Goal: Task Accomplishment & Management: Use online tool/utility

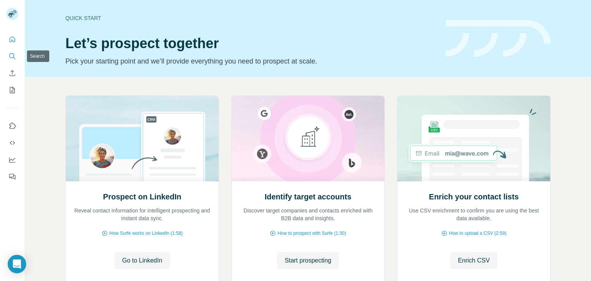
click at [9, 57] on icon "Search" at bounding box center [12, 56] width 8 height 8
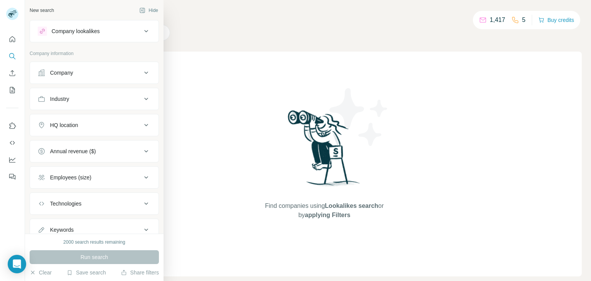
click at [142, 97] on icon at bounding box center [146, 98] width 9 height 9
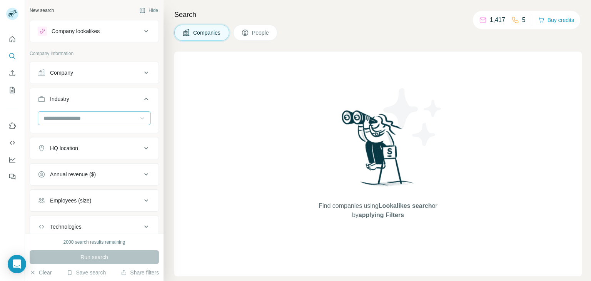
click at [139, 115] on icon at bounding box center [143, 118] width 8 height 8
type input "***"
click at [123, 149] on div "Casino" at bounding box center [91, 149] width 94 height 8
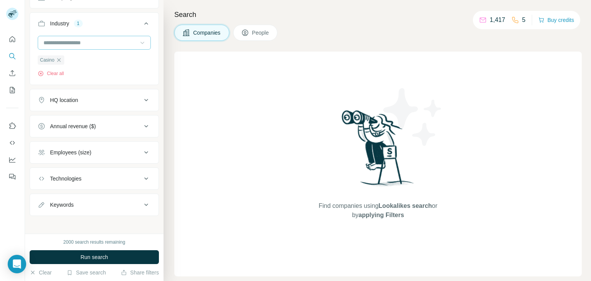
scroll to position [75, 0]
click at [133, 150] on div "Employees (size)" at bounding box center [90, 153] width 104 height 8
click at [43, 182] on icon at bounding box center [42, 183] width 9 height 9
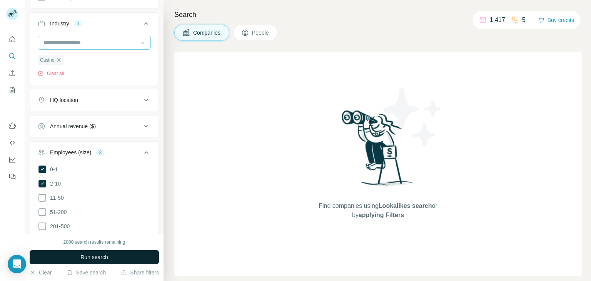
click at [117, 254] on button "Run search" at bounding box center [94, 257] width 129 height 14
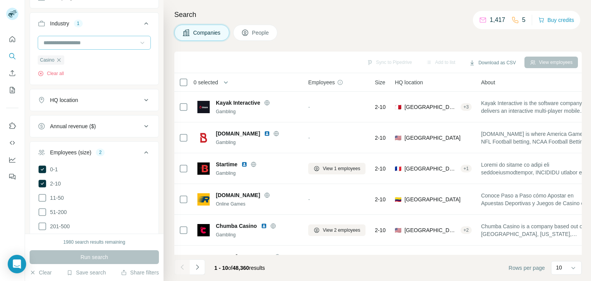
click at [255, 33] on span "People" at bounding box center [261, 33] width 18 height 8
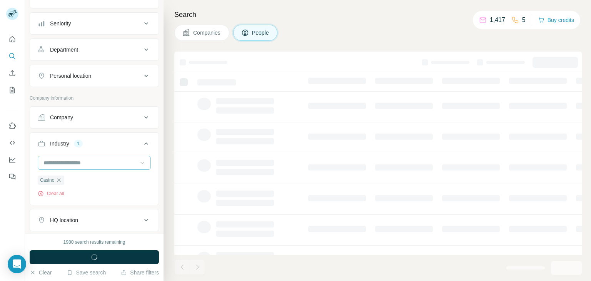
scroll to position [195, 0]
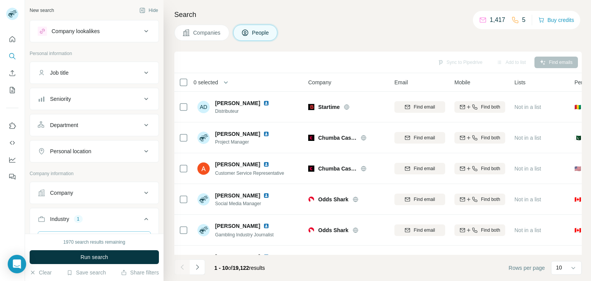
click at [132, 67] on button "Job title" at bounding box center [94, 73] width 129 height 18
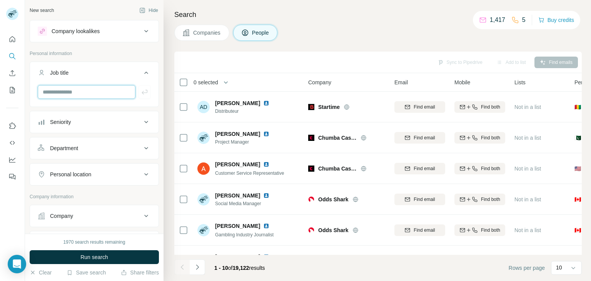
click at [86, 89] on input "text" at bounding box center [87, 92] width 98 height 14
type input "**********"
click at [84, 254] on span "Run search" at bounding box center [94, 257] width 28 height 8
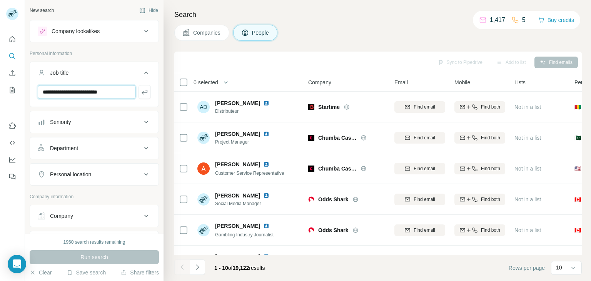
click at [105, 93] on input "**********" at bounding box center [87, 92] width 98 height 14
click at [100, 69] on div "Job title" at bounding box center [90, 73] width 104 height 8
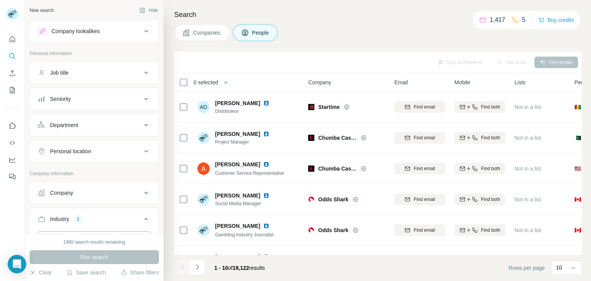
click at [100, 69] on div "Job title" at bounding box center [90, 73] width 104 height 8
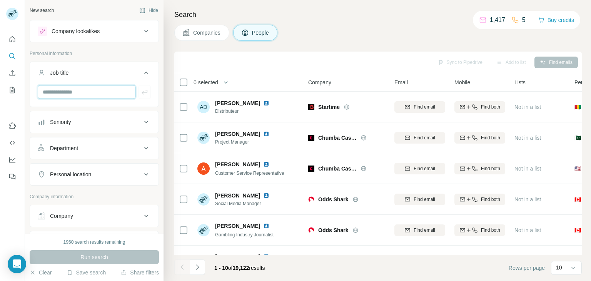
click at [89, 93] on input "text" at bounding box center [87, 92] width 98 height 14
type input "**********"
click at [141, 94] on icon "button" at bounding box center [145, 92] width 8 height 8
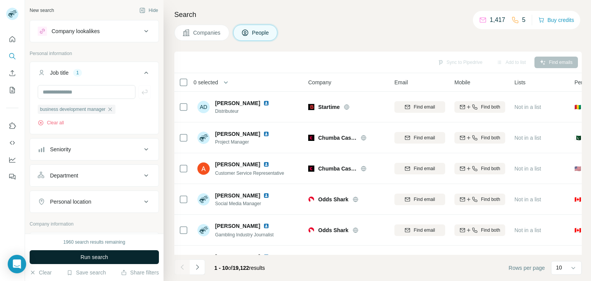
click at [102, 257] on span "Run search" at bounding box center [94, 257] width 28 height 8
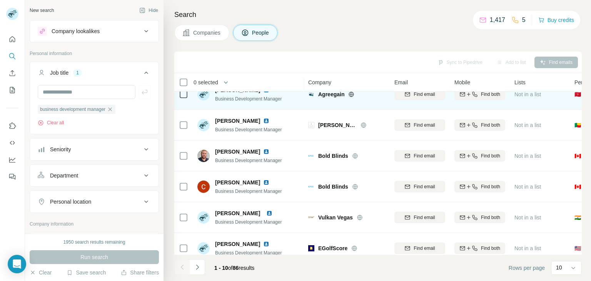
scroll to position [149, 0]
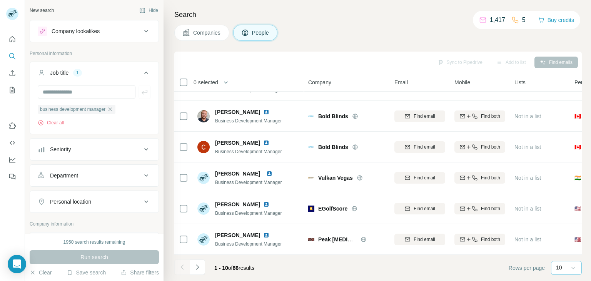
click at [577, 267] on icon at bounding box center [574, 268] width 8 height 8
click at [571, 207] on div "60" at bounding box center [567, 209] width 18 height 8
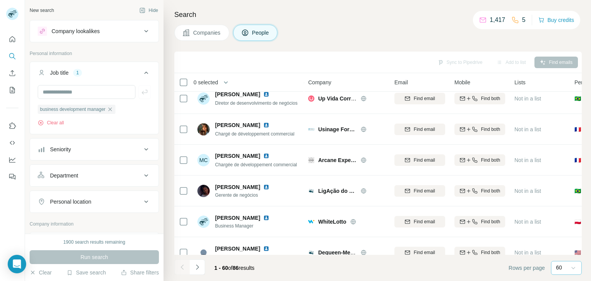
scroll to position [1689, 0]
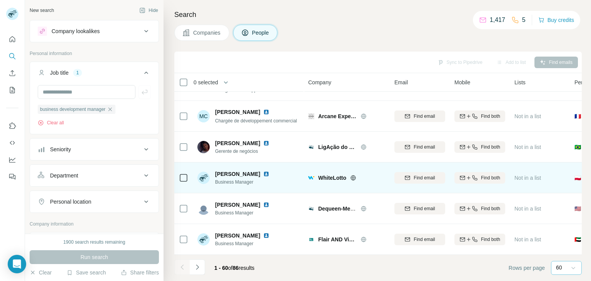
click at [354, 175] on icon at bounding box center [353, 178] width 6 height 6
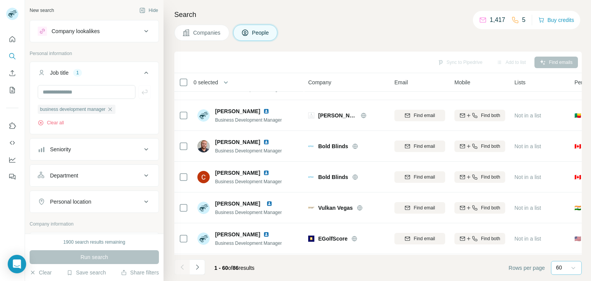
scroll to position [115, 0]
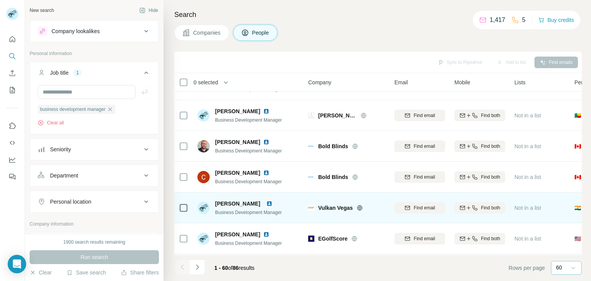
click at [361, 208] on icon at bounding box center [360, 208] width 6 height 6
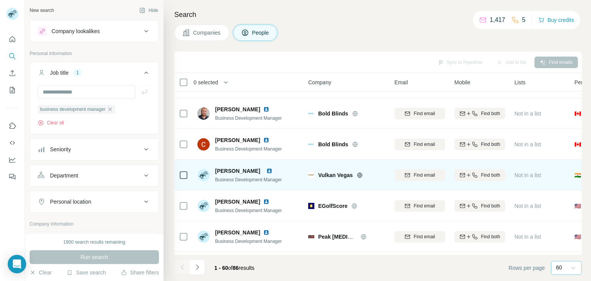
scroll to position [147, 0]
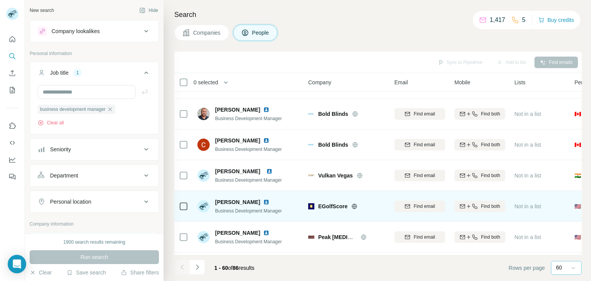
click at [354, 209] on div "EGolfScore" at bounding box center [351, 207] width 67 height 8
click at [355, 207] on icon at bounding box center [355, 206] width 2 height 5
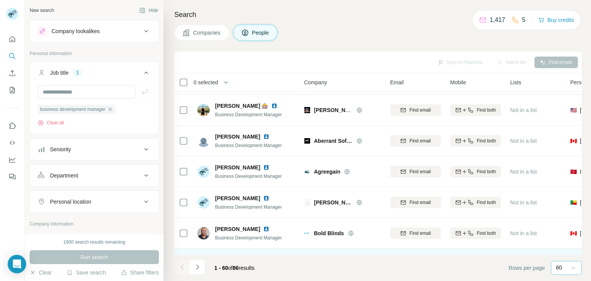
scroll to position [0, 4]
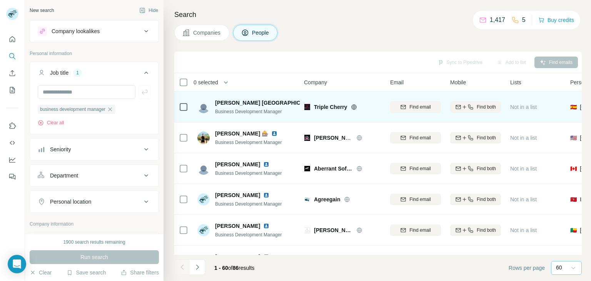
click at [354, 107] on icon at bounding box center [354, 107] width 6 height 6
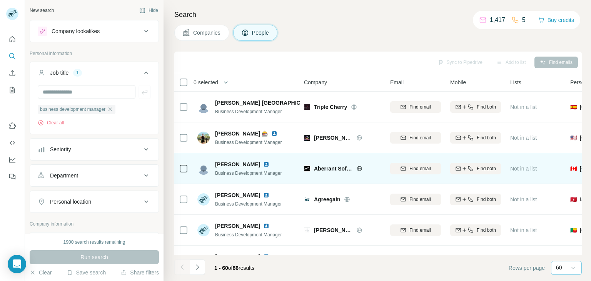
click at [263, 165] on img at bounding box center [266, 164] width 6 height 6
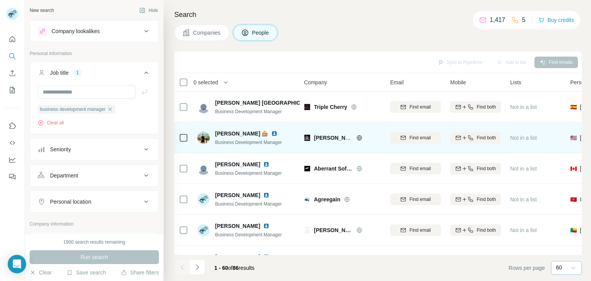
click at [358, 138] on icon at bounding box center [359, 137] width 2 height 5
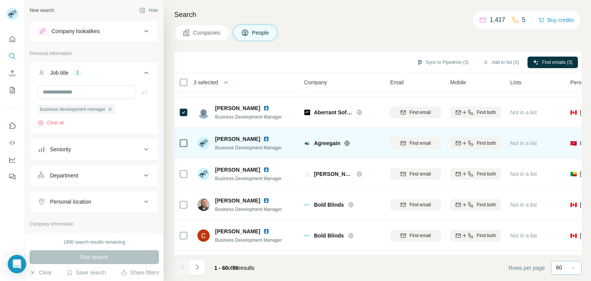
scroll to position [61, 4]
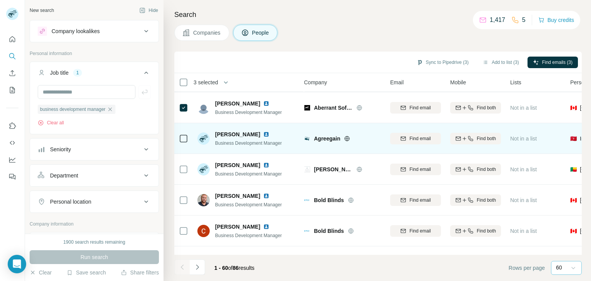
click at [348, 138] on icon at bounding box center [348, 138] width 2 height 5
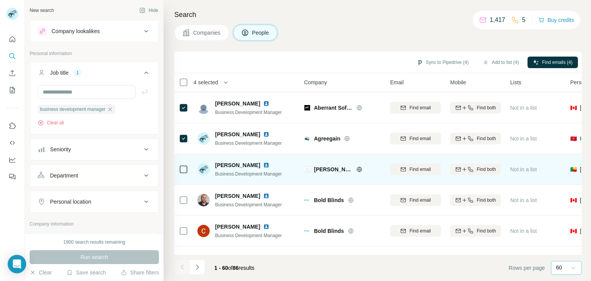
click at [357, 168] on icon at bounding box center [360, 169] width 6 height 6
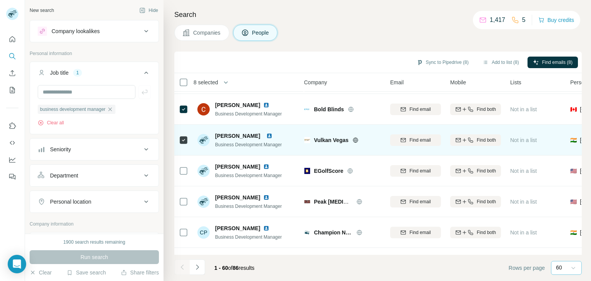
scroll to position [183, 4]
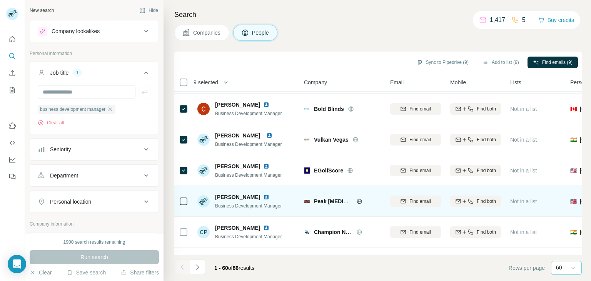
click at [359, 202] on icon at bounding box center [360, 201] width 6 height 6
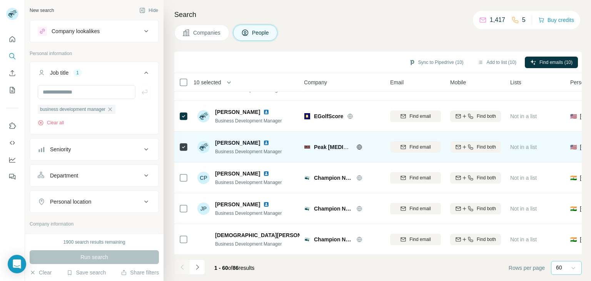
scroll to position [242, 4]
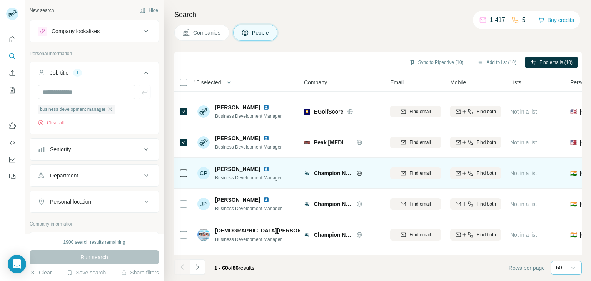
click at [359, 172] on icon at bounding box center [360, 173] width 6 height 6
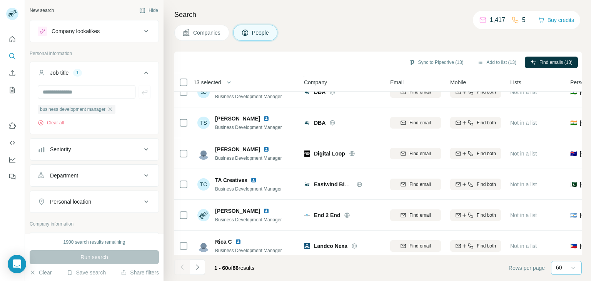
scroll to position [816, 4]
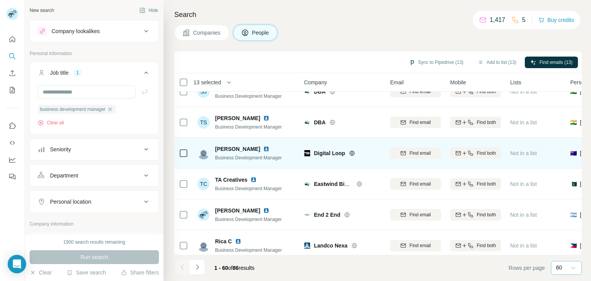
click at [353, 154] on icon at bounding box center [352, 153] width 6 height 6
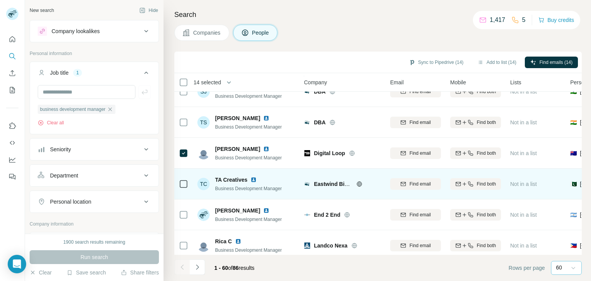
click at [359, 183] on icon at bounding box center [360, 184] width 6 height 6
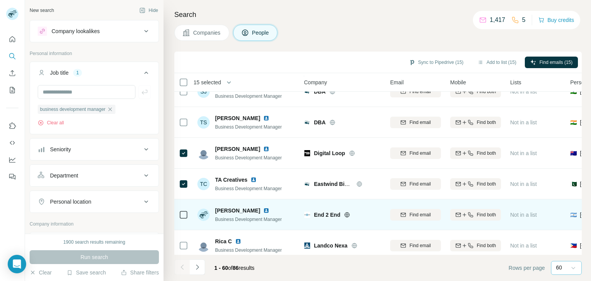
scroll to position [878, 4]
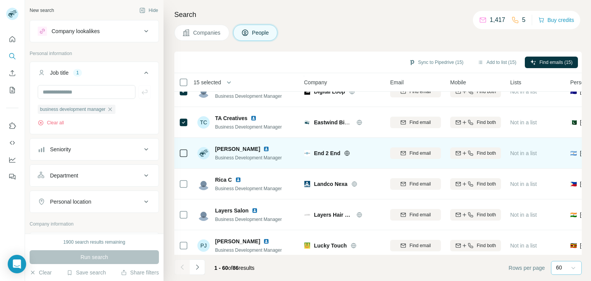
click at [347, 151] on icon at bounding box center [348, 153] width 2 height 5
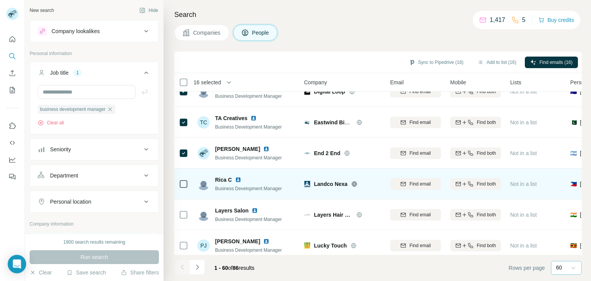
click at [355, 185] on icon at bounding box center [355, 183] width 2 height 5
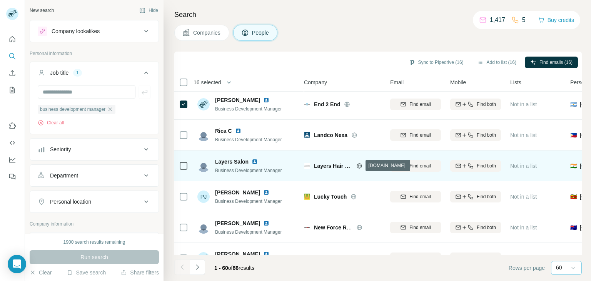
click at [357, 167] on icon at bounding box center [360, 166] width 6 height 6
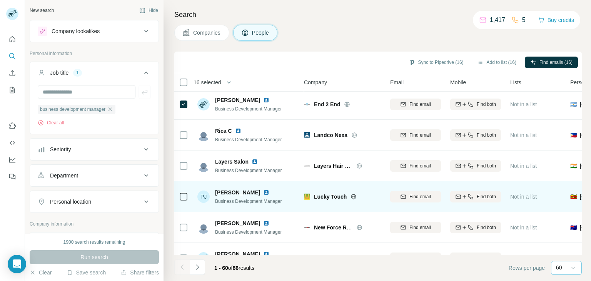
click at [355, 196] on icon at bounding box center [354, 197] width 6 height 6
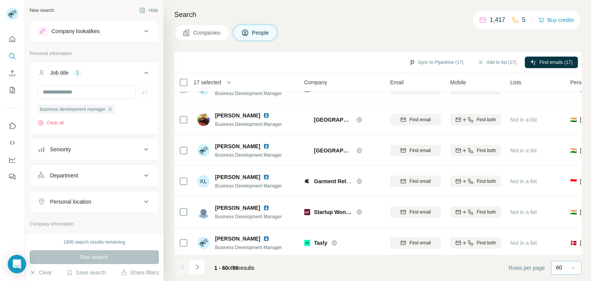
scroll to position [1099, 4]
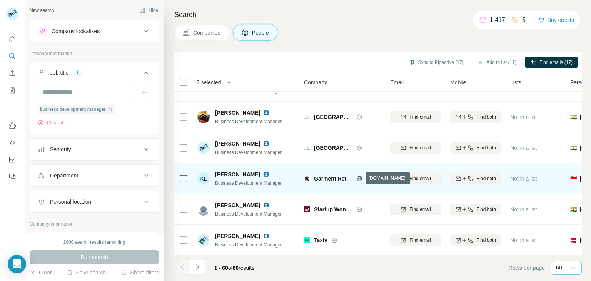
click at [360, 178] on icon at bounding box center [359, 178] width 2 height 5
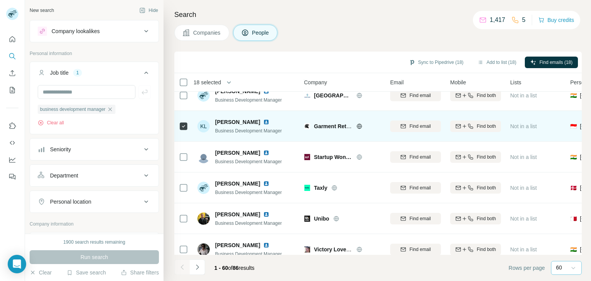
scroll to position [1152, 4]
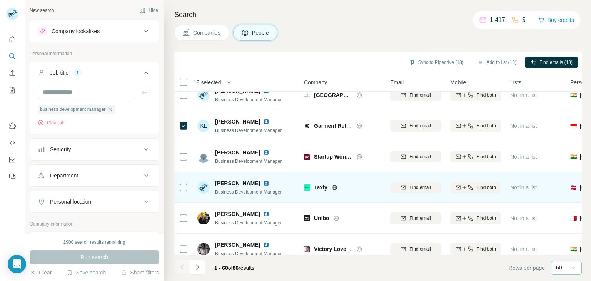
click at [335, 188] on icon at bounding box center [335, 187] width 6 height 6
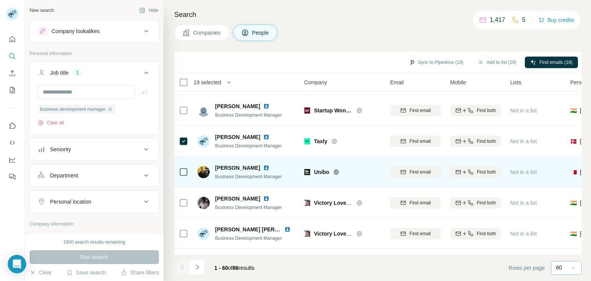
scroll to position [1198, 4]
click at [336, 173] on icon at bounding box center [336, 171] width 2 height 5
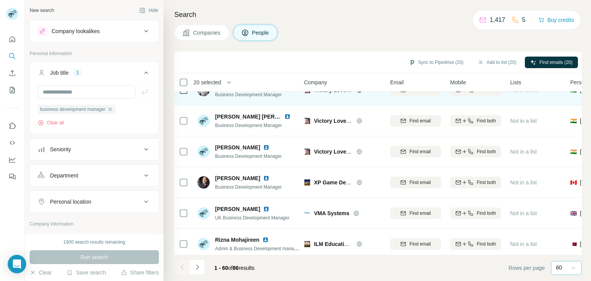
scroll to position [1311, 4]
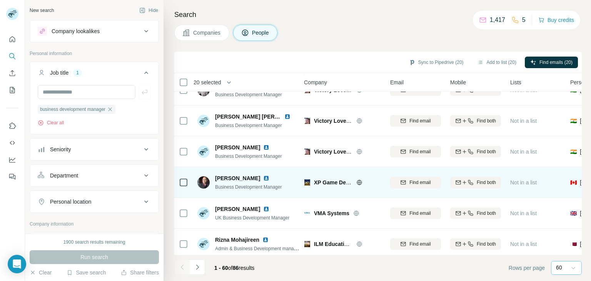
click at [358, 181] on icon at bounding box center [360, 182] width 6 height 6
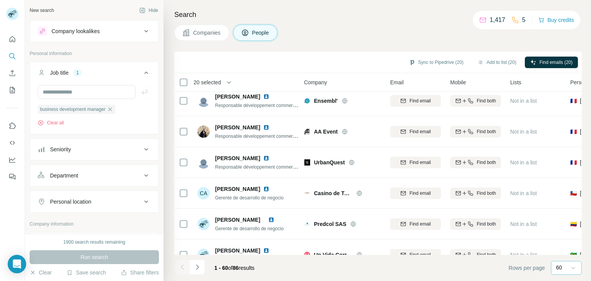
scroll to position [1484, 4]
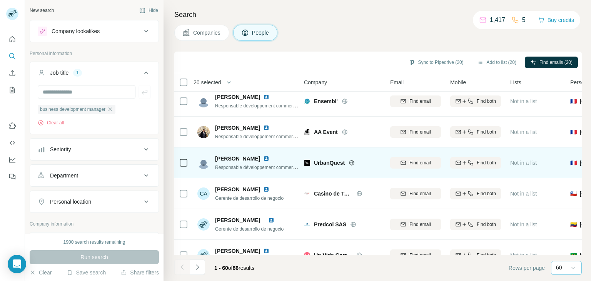
click at [351, 162] on icon at bounding box center [352, 163] width 6 height 6
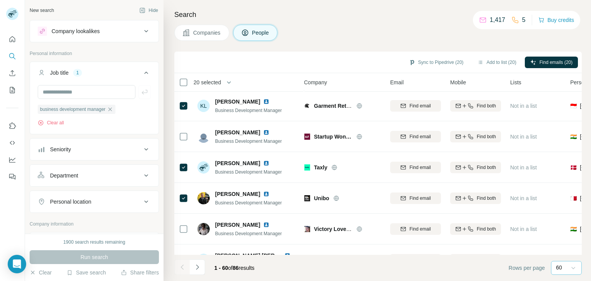
scroll to position [1171, 4]
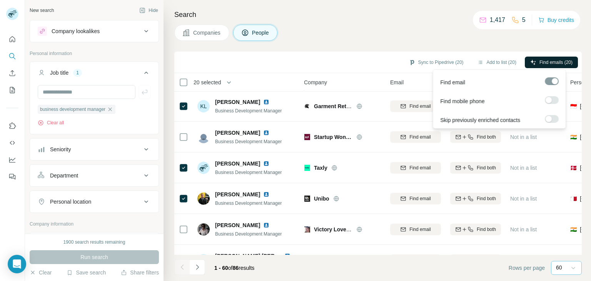
click at [558, 64] on span "Find emails (20)" at bounding box center [556, 62] width 33 height 7
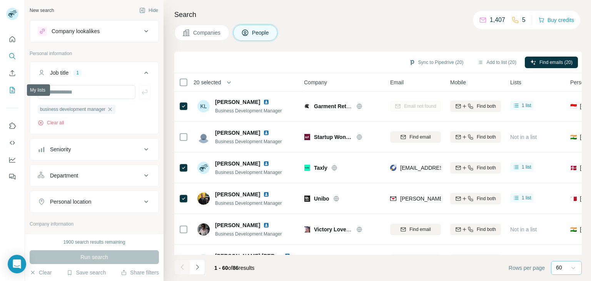
click at [10, 93] on icon "My lists" at bounding box center [12, 90] width 5 height 6
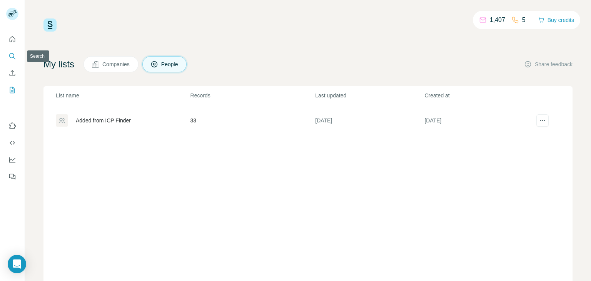
click at [8, 50] on button "Search" at bounding box center [12, 56] width 12 height 14
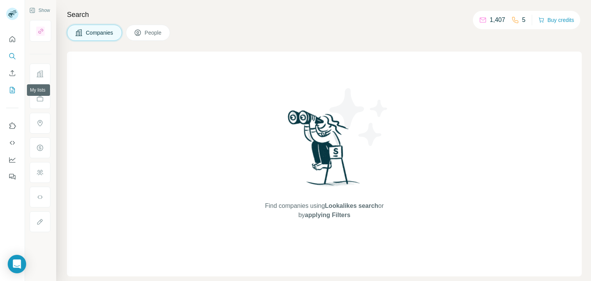
click at [11, 89] on icon "My lists" at bounding box center [12, 90] width 8 height 8
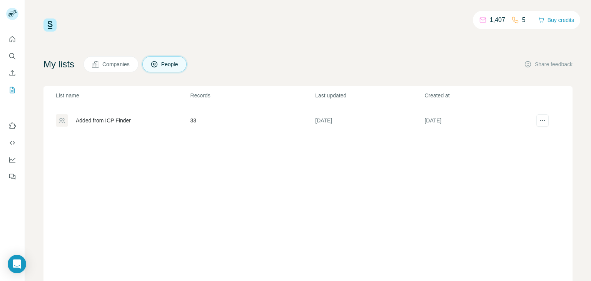
click at [115, 117] on div "Added from ICP Finder" at bounding box center [103, 121] width 55 height 8
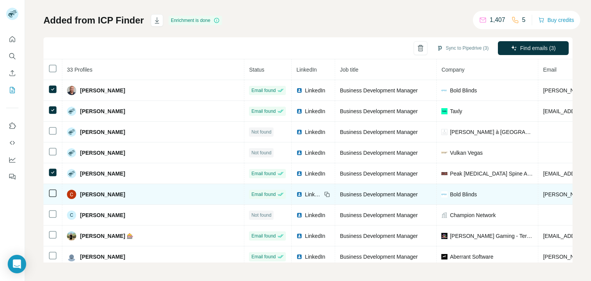
click at [305, 192] on span "LinkedIn" at bounding box center [313, 195] width 17 height 8
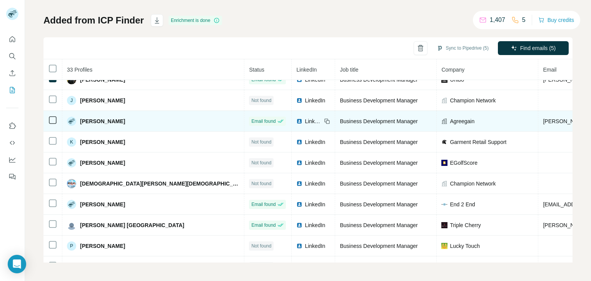
scroll to position [198, 0]
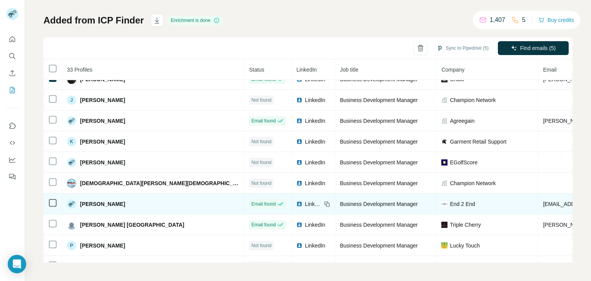
click at [324, 201] on icon at bounding box center [327, 204] width 6 height 6
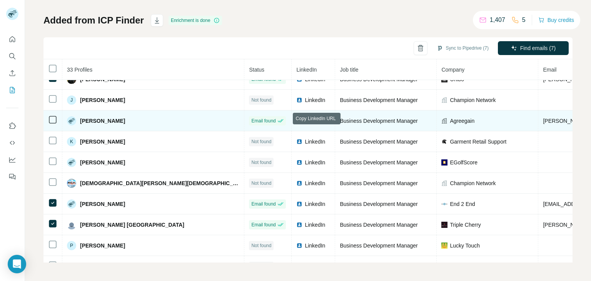
click at [324, 118] on icon at bounding box center [327, 121] width 6 height 6
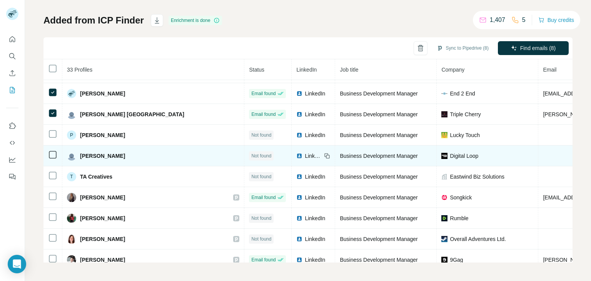
scroll to position [309, 0]
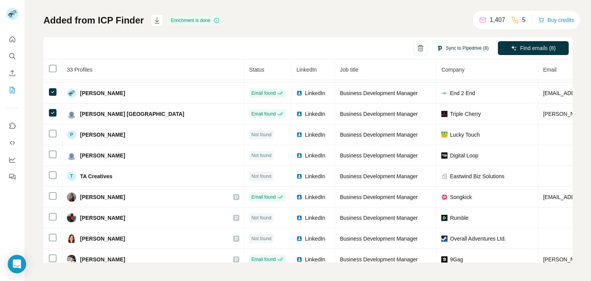
click at [446, 47] on button "Sync to Pipedrive (8)" at bounding box center [463, 48] width 63 height 12
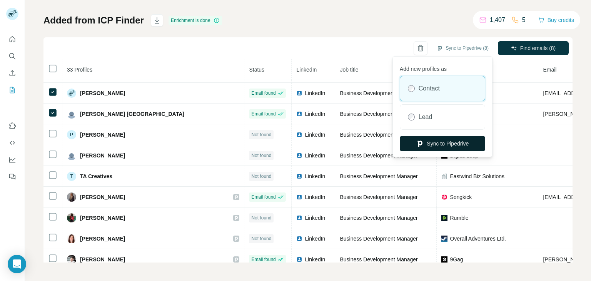
click at [450, 142] on button "Sync to Pipedrive" at bounding box center [442, 143] width 85 height 15
